Goal: Task Accomplishment & Management: Manage account settings

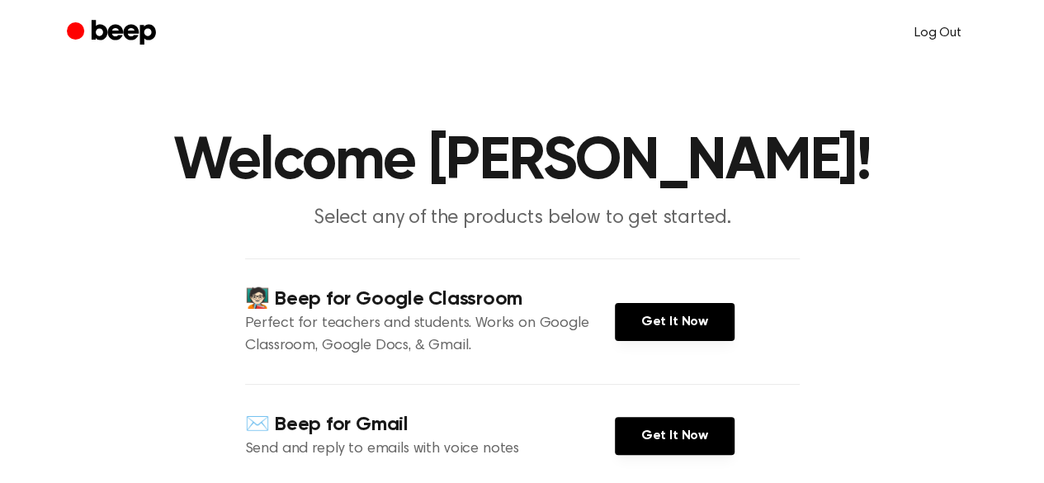
click at [933, 22] on link "Log Out" at bounding box center [938, 33] width 80 height 40
